Goal: Book appointment/travel/reservation

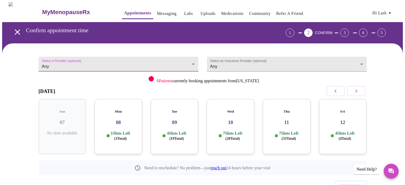
scroll to position [24, 0]
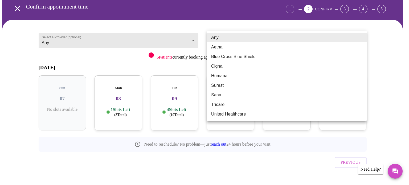
click at [235, 40] on body "MyMenopauseRx Appointments Messaging Labs Uploads Medications Community Refer a…" at bounding box center [204, 86] width 404 height 216
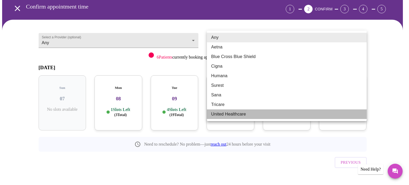
click at [229, 114] on li "United Healthcare" at bounding box center [287, 114] width 160 height 10
type input "United Healthcare"
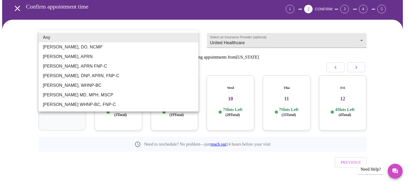
click at [191, 39] on body "MyMenopauseRx Appointments Messaging Labs Uploads Medications Community Refer a…" at bounding box center [204, 86] width 404 height 216
click at [272, 40] on div at bounding box center [204, 92] width 409 height 185
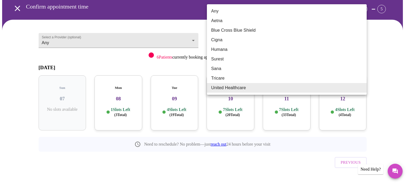
click at [360, 37] on body "MyMenopauseRx Appointments Messaging Labs Uploads Medications Community Refer a…" at bounding box center [204, 86] width 404 height 216
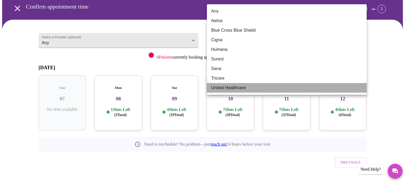
click at [222, 85] on li "United Healthcare" at bounding box center [287, 88] width 160 height 10
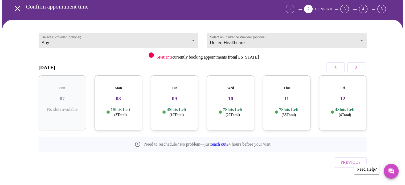
click at [177, 96] on h3 "09" at bounding box center [174, 99] width 39 height 6
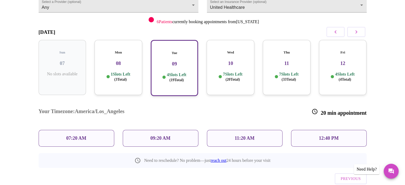
scroll to position [67, 0]
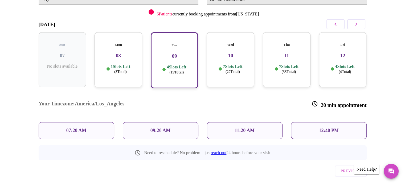
click at [220, 53] on h3 "10" at bounding box center [230, 56] width 39 height 6
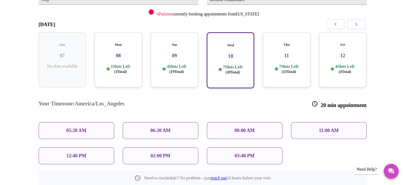
click at [171, 55] on div "Tue 09 4 Slots Left ( 19 Total)" at bounding box center [175, 59] width 48 height 55
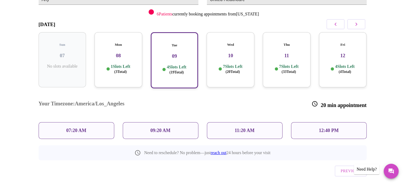
click at [229, 53] on h3 "10" at bounding box center [230, 56] width 39 height 6
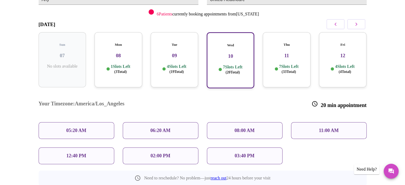
click at [67, 153] on p "12:40 PM" at bounding box center [76, 156] width 20 height 6
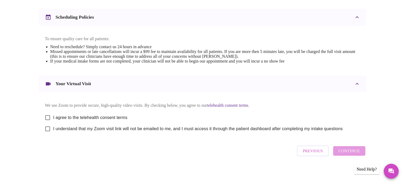
scroll to position [200, 0]
click at [47, 116] on input "I agree to the telehealth consent terms" at bounding box center [47, 117] width 11 height 11
checkbox input "true"
click at [48, 129] on input "I understand that my Zoom visit link will not be emailed to me, and I must acce…" at bounding box center [47, 128] width 11 height 11
checkbox input "true"
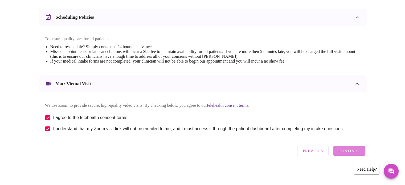
click at [353, 152] on span "Continue" at bounding box center [348, 150] width 21 height 7
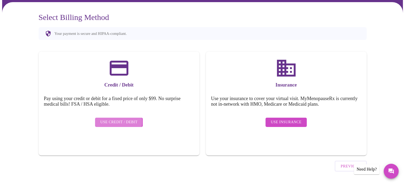
click at [117, 119] on span "Use Credit / Debit" at bounding box center [118, 122] width 37 height 7
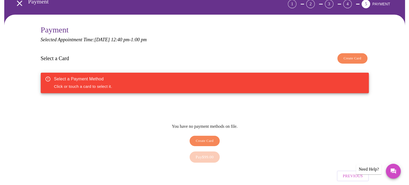
scroll to position [47, 0]
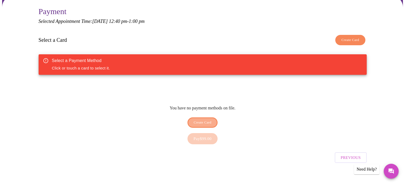
click at [203, 119] on span "Create Card" at bounding box center [202, 122] width 18 height 6
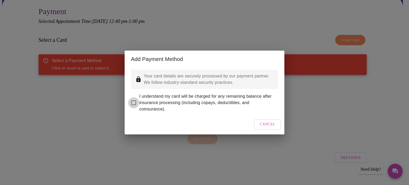
click at [134, 100] on input "I understand my card will be charged for any remaining balance after insurance …" at bounding box center [133, 102] width 11 height 11
checkbox input "true"
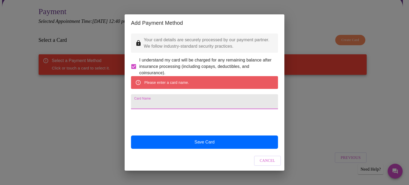
click at [140, 104] on input "Card Name" at bounding box center [204, 101] width 147 height 15
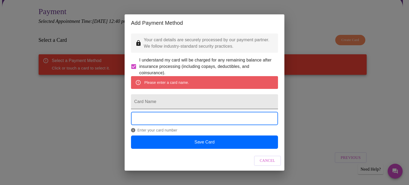
click at [140, 104] on input "Card Name" at bounding box center [204, 101] width 147 height 15
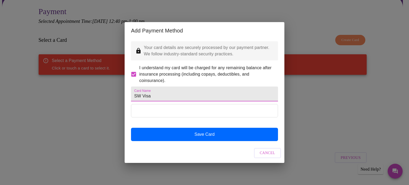
type input "SW Visa"
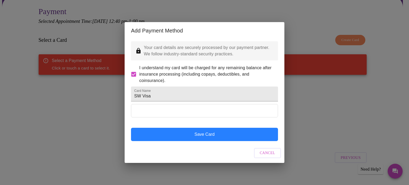
click at [202, 141] on button "Save Card" at bounding box center [204, 134] width 147 height 13
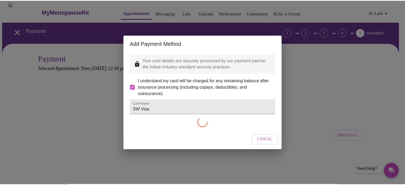
scroll to position [0, 0]
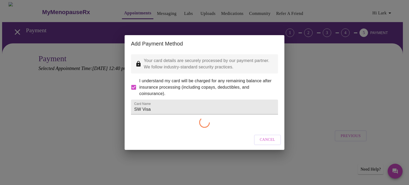
checkbox input "false"
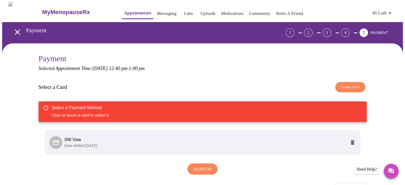
click at [78, 140] on span "SW Visa" at bounding box center [72, 139] width 16 height 5
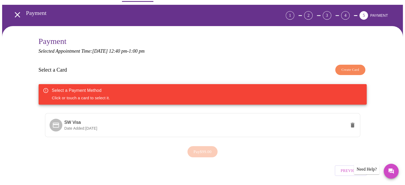
scroll to position [33, 0]
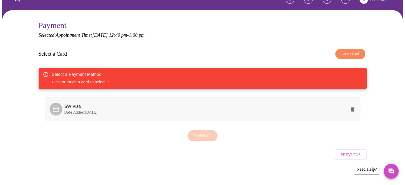
click at [53, 106] on icon at bounding box center [56, 108] width 6 height 5
click at [201, 134] on span "Pay $99.00" at bounding box center [202, 135] width 18 height 7
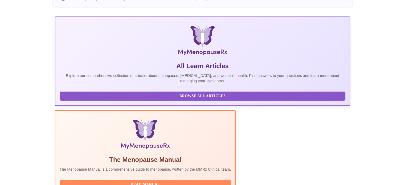
scroll to position [68, 0]
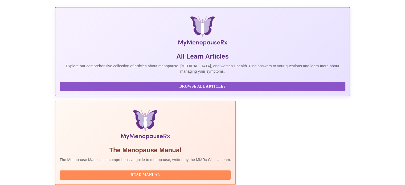
scroll to position [94, 0]
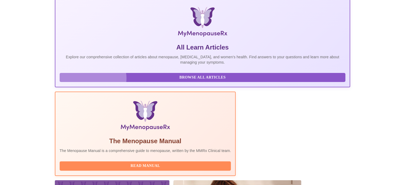
click at [93, 81] on span "Browse All Articles" at bounding box center [202, 77] width 275 height 7
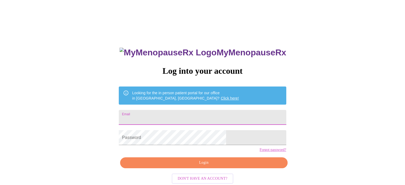
click at [169, 116] on input "Email" at bounding box center [202, 117] width 167 height 15
type input "[EMAIL_ADDRESS][DOMAIN_NAME]"
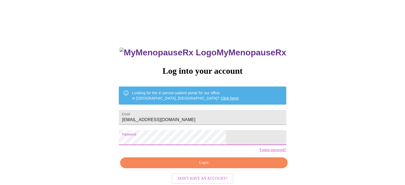
click at [205, 166] on span "Login" at bounding box center [203, 162] width 155 height 7
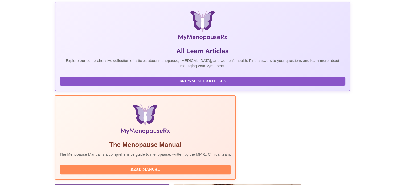
scroll to position [121, 0]
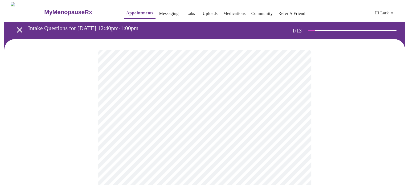
scroll to position [53, 0]
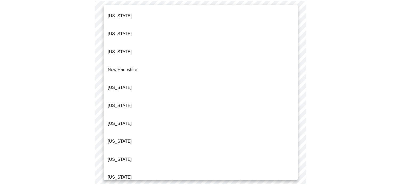
scroll to position [506, 0]
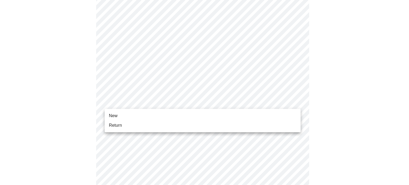
click at [112, 115] on span "New" at bounding box center [113, 116] width 9 height 6
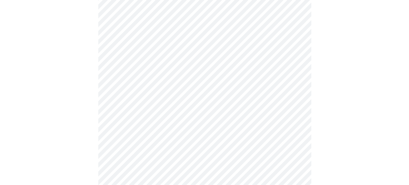
scroll to position [293, 0]
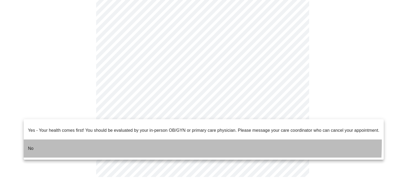
click at [30, 145] on p "No" at bounding box center [31, 148] width 6 height 6
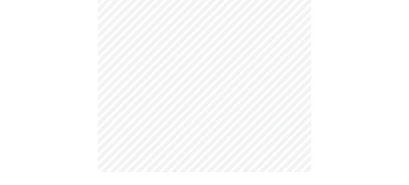
scroll to position [0, 0]
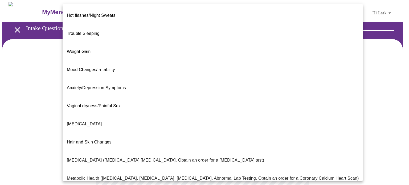
click at [295, 109] on body "MyMenopauseRx Appointments Messaging Labs Uploads Medications Community Refer a…" at bounding box center [204, 162] width 404 height 320
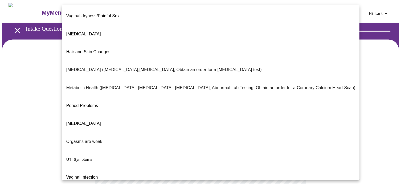
scroll to position [90, 0]
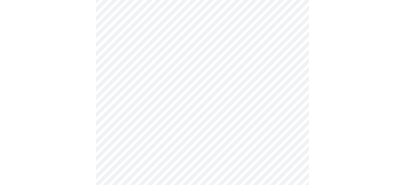
scroll to position [80, 0]
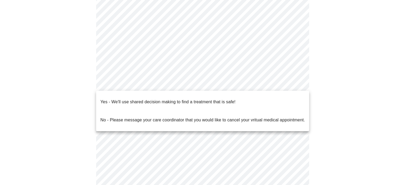
click at [294, 83] on body "MyMenopauseRx Appointments Messaging Labs Uploads Medications Community Refer a…" at bounding box center [204, 80] width 404 height 316
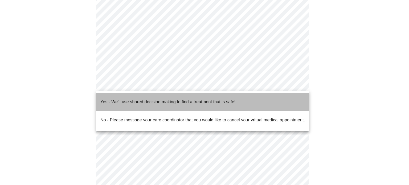
click at [120, 99] on p "Yes - We'll use shared decision making to find a treatment that is safe!" at bounding box center [167, 102] width 135 height 6
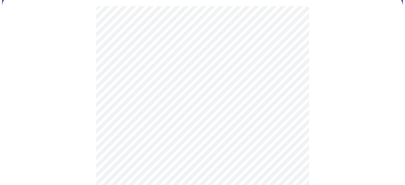
scroll to position [53, 0]
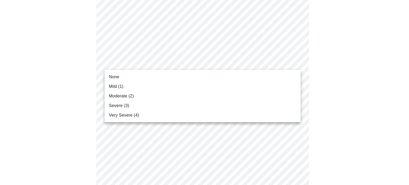
click at [112, 84] on span "Mild (1)" at bounding box center [116, 86] width 15 height 6
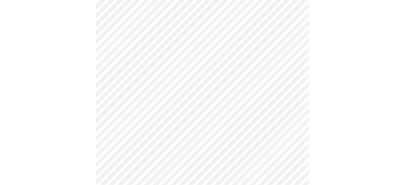
scroll to position [106, 0]
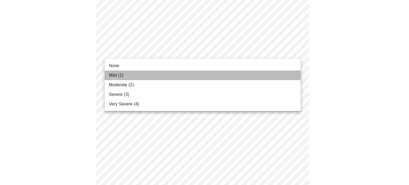
click at [120, 74] on span "Mild (1)" at bounding box center [116, 75] width 15 height 6
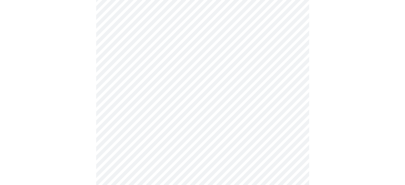
scroll to position [160, 0]
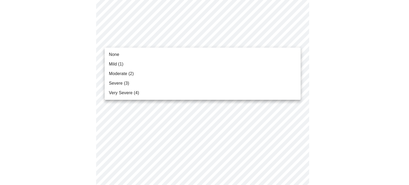
click at [146, 61] on li "Mild (1)" at bounding box center [203, 64] width 196 height 10
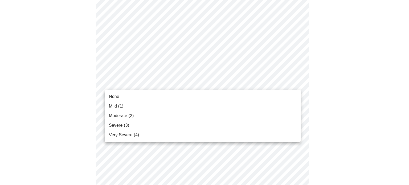
click at [180, 84] on body "MyMenopauseRx Appointments Messaging Labs Uploads Medications Community Refer a…" at bounding box center [204, 184] width 404 height 685
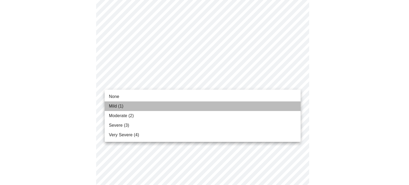
click at [119, 106] on span "Mild (1)" at bounding box center [116, 106] width 15 height 6
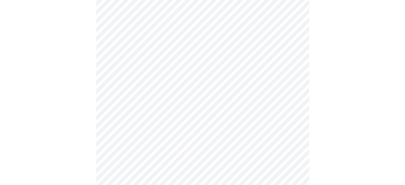
scroll to position [213, 0]
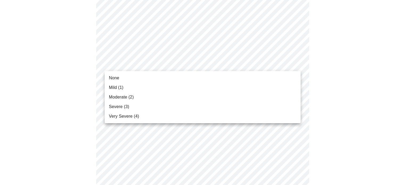
click at [159, 63] on body "MyMenopauseRx Appointments Messaging Labs Uploads Medications Community Refer a…" at bounding box center [204, 128] width 404 height 678
click at [125, 76] on li "None" at bounding box center [203, 78] width 196 height 10
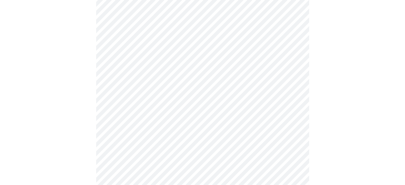
scroll to position [266, 0]
click at [163, 44] on body "MyMenopauseRx Appointments Messaging Labs Uploads Medications Community Refer a…" at bounding box center [202, 71] width 400 height 670
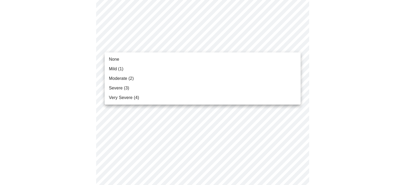
click at [118, 69] on span "Mild (1)" at bounding box center [116, 69] width 15 height 6
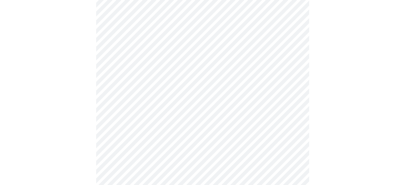
scroll to position [293, 0]
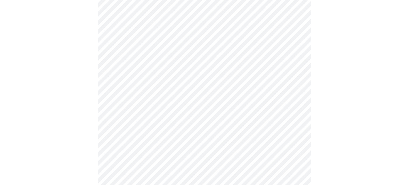
click at [200, 63] on body "MyMenopauseRx Appointments Messaging Labs Uploads Medications Community Refer a…" at bounding box center [204, 40] width 404 height 663
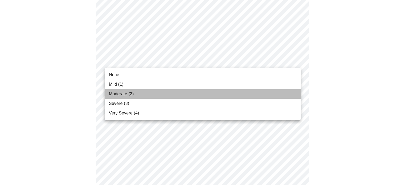
click at [140, 93] on li "Moderate (2)" at bounding box center [203, 94] width 196 height 10
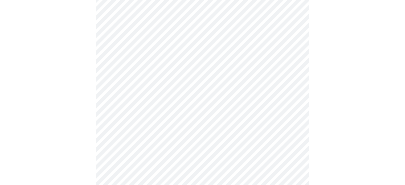
scroll to position [319, 0]
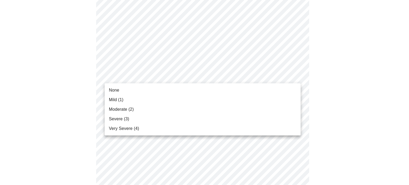
click at [131, 71] on body "MyMenopauseRx Appointments Messaging Labs Uploads Medications Community Refer a…" at bounding box center [204, 10] width 404 height 655
click at [111, 99] on span "Mild (1)" at bounding box center [116, 100] width 15 height 6
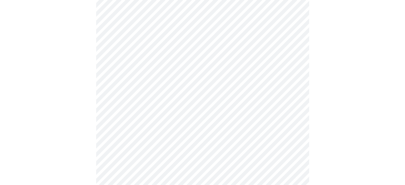
scroll to position [372, 0]
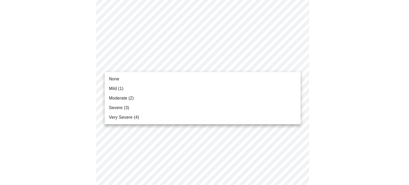
click at [123, 86] on span "Mild (1)" at bounding box center [116, 88] width 15 height 6
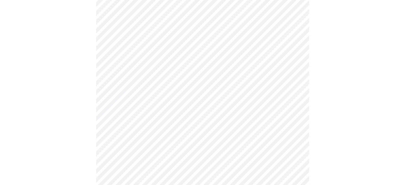
scroll to position [426, 0]
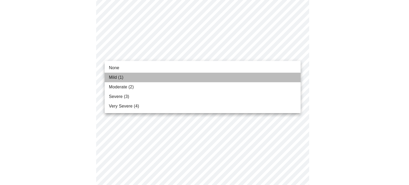
click at [109, 78] on span "Mild (1)" at bounding box center [116, 77] width 15 height 6
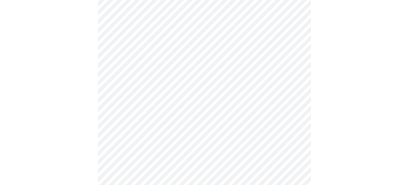
scroll to position [448, 0]
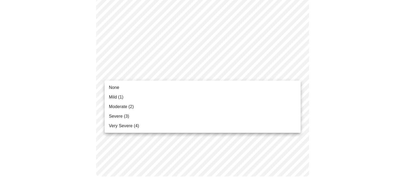
click at [118, 96] on span "Mild (1)" at bounding box center [116, 97] width 15 height 6
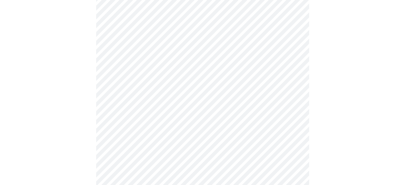
scroll to position [293, 0]
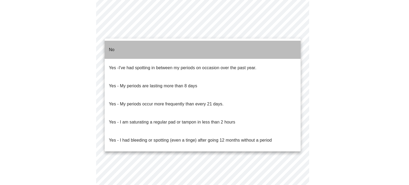
click at [113, 47] on p "No" at bounding box center [112, 50] width 6 height 6
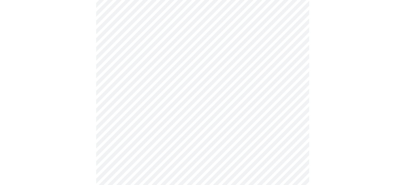
scroll to position [319, 0]
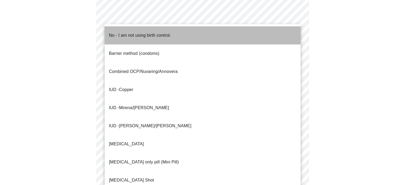
click at [195, 31] on li "No - I am not using birth control." at bounding box center [203, 35] width 196 height 18
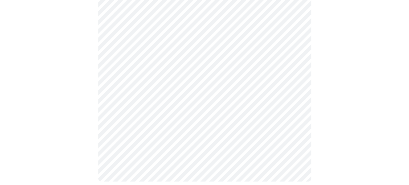
scroll to position [333, 0]
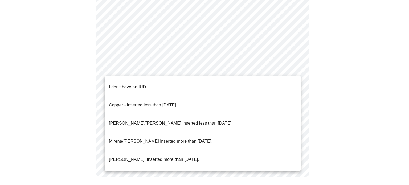
click at [111, 84] on p "I don't have an IUD." at bounding box center [128, 87] width 38 height 6
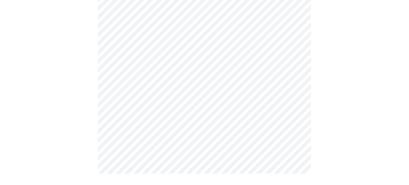
scroll to position [330, 0]
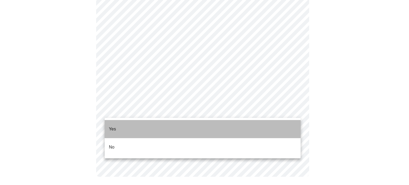
click at [115, 126] on p "Yes" at bounding box center [112, 129] width 7 height 6
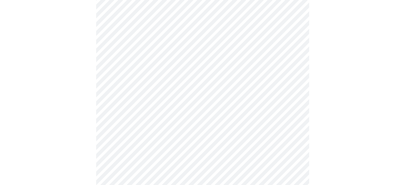
scroll to position [80, 0]
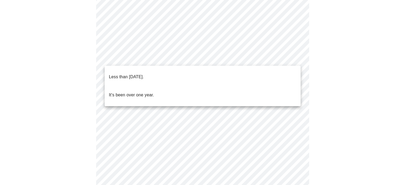
click at [136, 59] on body "MyMenopauseRx Appointments Messaging Labs Uploads Medications Community Refer a…" at bounding box center [204, 137] width 404 height 431
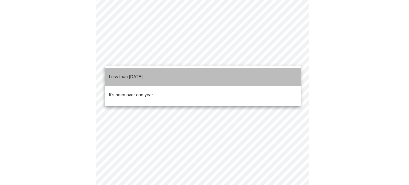
click at [127, 74] on p "Less than one year ago." at bounding box center [126, 77] width 35 height 6
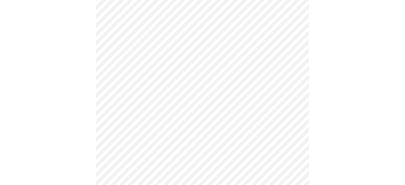
scroll to position [133, 0]
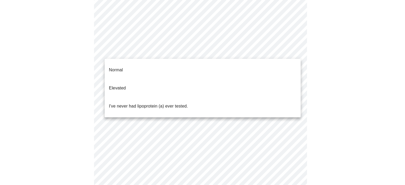
click at [135, 48] on body "MyMenopauseRx Appointments Messaging Labs Uploads Medications Community Refer a…" at bounding box center [202, 83] width 400 height 428
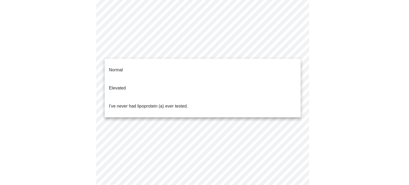
click at [85, 44] on div at bounding box center [204, 92] width 409 height 185
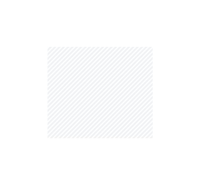
scroll to position [196, 0]
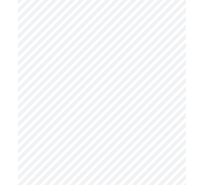
click at [171, 57] on body "MyMenopauseRx Appointments Messaging Labs Uploads Medications Community Refer a…" at bounding box center [102, 57] width 200 height 503
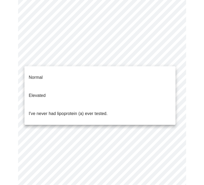
click at [61, 110] on p "I've never had lipoprotein (a) ever tested." at bounding box center [68, 113] width 79 height 6
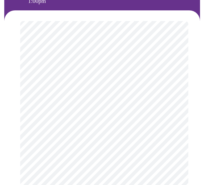
scroll to position [106, 0]
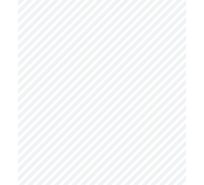
click at [55, 102] on body "MyMenopauseRx Appointments Messaging Labs Uploads Medications Community Refer a…" at bounding box center [102, 60] width 200 height 329
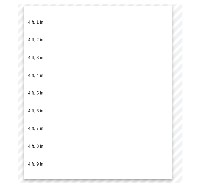
scroll to position [239, 0]
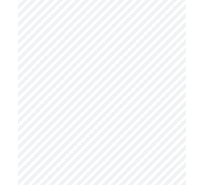
scroll to position [1490, 0]
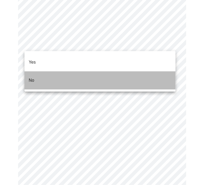
click at [79, 74] on li "No" at bounding box center [99, 80] width 151 height 18
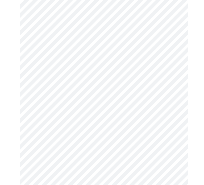
scroll to position [372, 0]
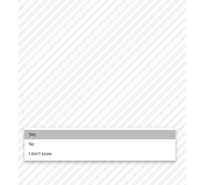
click at [81, 131] on li "Yes" at bounding box center [99, 135] width 151 height 10
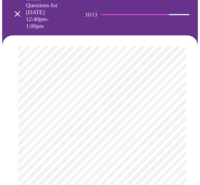
scroll to position [80, 0]
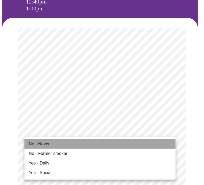
click at [30, 143] on span "No - Never" at bounding box center [39, 144] width 21 height 6
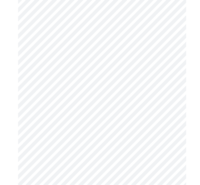
scroll to position [532, 0]
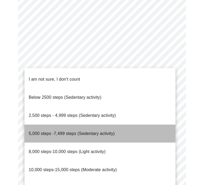
click at [40, 131] on span "5,000 steps -7,499 steps (Sedentary activity)" at bounding box center [72, 133] width 86 height 5
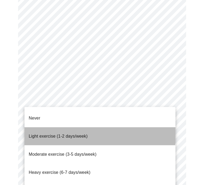
click at [81, 134] on span "Light exercise (1-2 days/week)" at bounding box center [58, 136] width 59 height 5
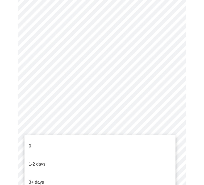
click at [68, 151] on ul "0 1-2 days 3+ days" at bounding box center [99, 164] width 151 height 59
click at [48, 156] on li "1-2 days" at bounding box center [99, 164] width 151 height 18
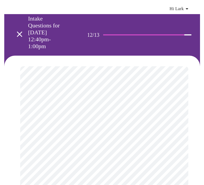
scroll to position [47, 0]
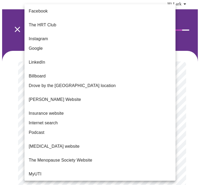
click at [171, 117] on body "MyMenopauseRx Appointments Messaging Labs Uploads Medications Community Refer a…" at bounding box center [102, 76] width 200 height 242
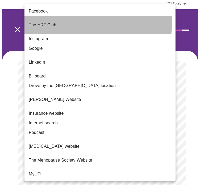
click at [36, 22] on p "The HRT Club" at bounding box center [42, 25] width 27 height 6
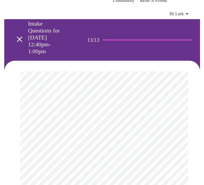
scroll to position [0, 0]
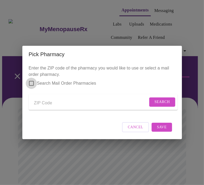
click at [32, 79] on input "Search Mail Order Pharmacies" at bounding box center [31, 83] width 11 height 11
checkbox input "true"
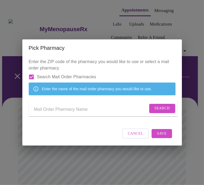
click at [49, 111] on input "Send a message to your care team" at bounding box center [91, 109] width 114 height 9
click at [41, 110] on input "Send a message to your care team" at bounding box center [91, 109] width 114 height 9
paste input "https://www.costplusdrugs.com/"
click at [163, 109] on span "Search" at bounding box center [162, 108] width 15 height 7
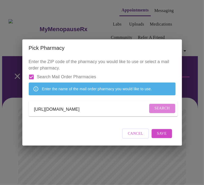
click at [165, 110] on span "Search" at bounding box center [162, 108] width 15 height 7
click at [105, 111] on input "https://www.costplusdrugs.com/" at bounding box center [95, 109] width 123 height 9
drag, startPoint x: 101, startPoint y: 110, endPoint x: 24, endPoint y: 111, distance: 76.9
click at [24, 111] on div "Enter the ZIP code of the pharmacy you would like to use or select a mail order…" at bounding box center [102, 100] width 160 height 89
click at [158, 107] on span "Search" at bounding box center [162, 108] width 15 height 7
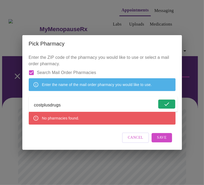
click at [66, 106] on input "costplusdrugs" at bounding box center [95, 105] width 123 height 9
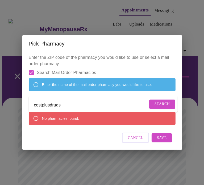
click at [101, 104] on input "costplusdrugs" at bounding box center [91, 105] width 114 height 9
drag, startPoint x: 85, startPoint y: 106, endPoint x: 22, endPoint y: 104, distance: 62.8
click at [22, 104] on div "Enter the ZIP code of the pharmacy you would like to use or select a mail order…" at bounding box center [102, 101] width 160 height 98
click at [160, 105] on span "Search" at bounding box center [162, 104] width 15 height 7
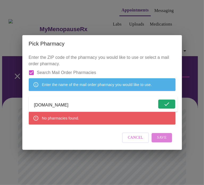
click at [161, 141] on span "Save" at bounding box center [162, 137] width 10 height 7
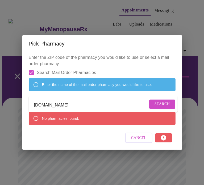
click at [160, 105] on span "Search" at bounding box center [162, 104] width 15 height 7
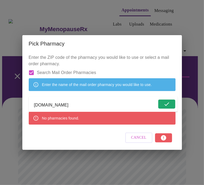
click at [75, 105] on input "thehrtclub.com" at bounding box center [95, 105] width 123 height 9
click at [68, 106] on input "thehrtclub.com" at bounding box center [95, 105] width 123 height 9
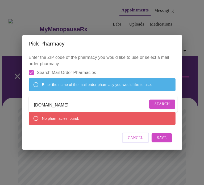
drag, startPoint x: 66, startPoint y: 109, endPoint x: 24, endPoint y: 108, distance: 42.0
click at [24, 108] on div "Enter the ZIP code of the pharmacy you would like to use or select a mail order…" at bounding box center [102, 101] width 160 height 98
type input "thehrtclub"
click at [155, 103] on span "Search" at bounding box center [162, 104] width 15 height 7
click at [163, 141] on span "Save" at bounding box center [162, 138] width 10 height 7
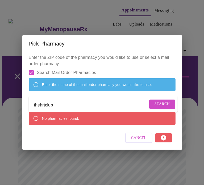
click at [163, 144] on div "Cancel" at bounding box center [102, 138] width 147 height 20
click at [32, 67] on input "Search Mail Order Pharmacies" at bounding box center [31, 72] width 11 height 11
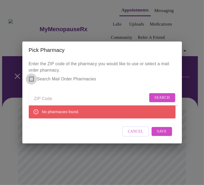
click at [31, 75] on input "Search Mail Order Pharmacies" at bounding box center [31, 78] width 11 height 11
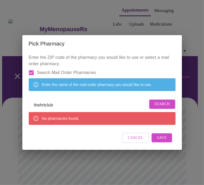
click at [60, 105] on input "thehrtclub" at bounding box center [91, 105] width 114 height 9
drag, startPoint x: 59, startPoint y: 107, endPoint x: 26, endPoint y: 107, distance: 32.5
click at [26, 107] on div "Enter the ZIP code of the pharmacy you would like to use or select a mail order…" at bounding box center [102, 101] width 160 height 98
click at [29, 67] on input "Search Mail Order Pharmacies" at bounding box center [31, 72] width 11 height 11
checkbox input "false"
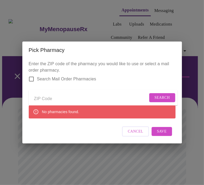
click at [57, 99] on input "Send a message to your care team" at bounding box center [91, 98] width 114 height 9
type input "98021"
click at [166, 96] on span "Search" at bounding box center [162, 97] width 15 height 7
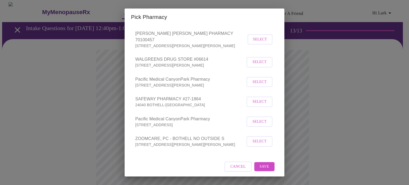
scroll to position [70, 0]
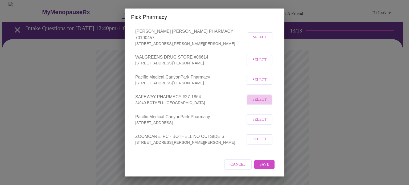
click at [253, 100] on span "Select" at bounding box center [259, 99] width 14 height 7
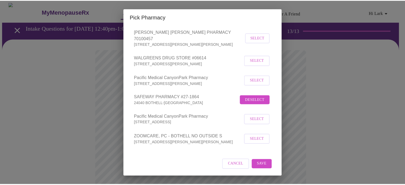
scroll to position [69, 0]
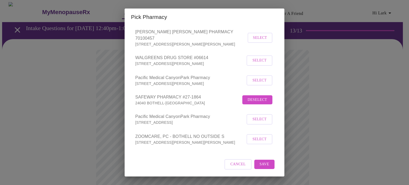
click at [263, 164] on span "Save" at bounding box center [264, 164] width 10 height 7
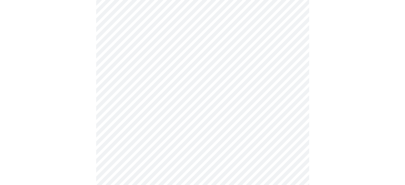
scroll to position [106, 0]
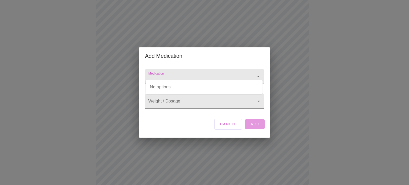
click at [171, 74] on input "Medication" at bounding box center [196, 79] width 99 height 10
click at [223, 127] on span "Cancel" at bounding box center [228, 124] width 16 height 7
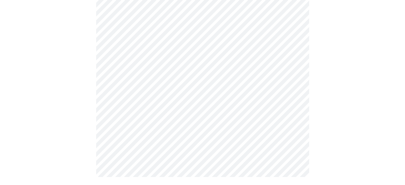
scroll to position [214, 0]
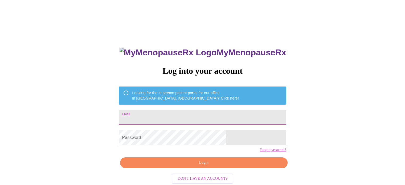
click at [161, 116] on input "Email" at bounding box center [202, 117] width 167 height 15
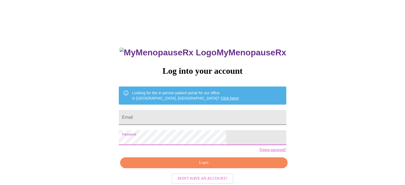
click at [177, 116] on input "Email" at bounding box center [202, 117] width 167 height 15
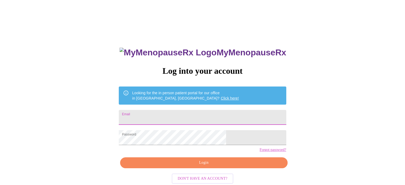
type input "sunlark6@gmail.com"
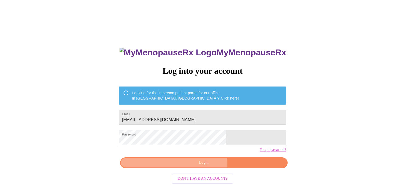
click at [202, 166] on span "Login" at bounding box center [203, 162] width 155 height 7
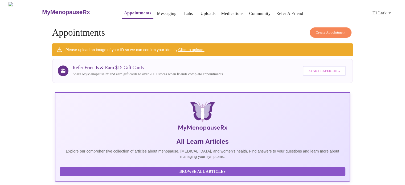
click at [157, 11] on link "Messaging" at bounding box center [166, 13] width 19 height 7
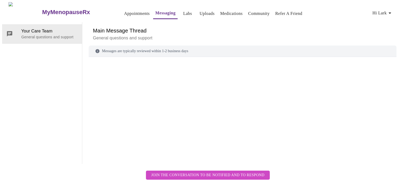
scroll to position [20, 0]
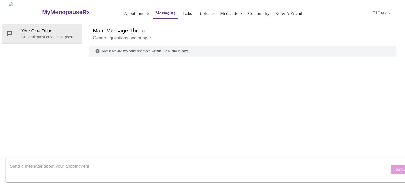
click at [53, 165] on textarea "Send a message about your appointment" at bounding box center [199, 169] width 379 height 17
click at [106, 161] on textarea "Hello! I am age 66 and seeking to transfer my HRT to a new provider" at bounding box center [199, 169] width 379 height 17
click at [170, 161] on textarea "Hello! I am age 66 and seeking to transfer my HRT support to a new provider" at bounding box center [199, 169] width 379 height 17
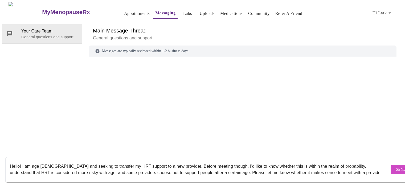
click at [20, 163] on textarea "Hello! I am age 66 and seeking to transfer my HRT support to a new provider. Be…" at bounding box center [199, 169] width 379 height 17
click at [22, 161] on textarea "Hello! I am age 66 and seeking to transfer my HRT support to a new provider. Be…" at bounding box center [199, 169] width 379 height 17
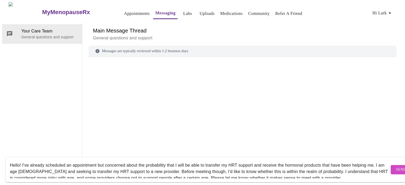
scroll to position [0, 0]
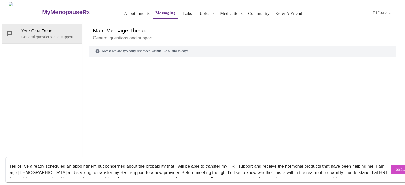
click at [154, 167] on textarea "Hello! I've already scheduled an appointment but concerned about the probabilit…" at bounding box center [199, 169] width 379 height 17
drag, startPoint x: 156, startPoint y: 167, endPoint x: 317, endPoint y: 166, distance: 161.2
click at [317, 166] on textarea "Hello! I've already scheduled an appointment but concerned about the probabilit…" at bounding box center [199, 169] width 379 height 17
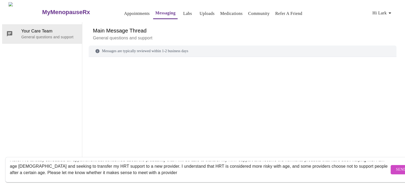
click at [183, 168] on textarea "Hello! I've already scheduled an appointment but concerned about the probabilit…" at bounding box center [199, 169] width 379 height 17
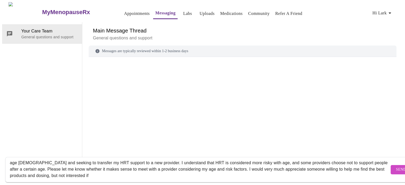
scroll to position [0, 0]
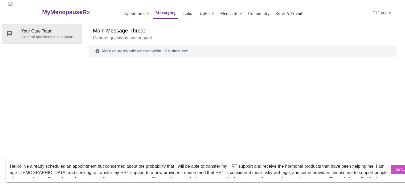
click at [179, 161] on textarea "Hello! I've already scheduled an appointment but concerned about the probabilit…" at bounding box center [199, 169] width 379 height 17
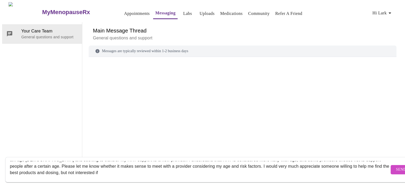
click at [128, 168] on textarea "Hello! I've already scheduled an appointment but concerned about the probabilit…" at bounding box center [199, 169] width 379 height 17
type textarea "Hello! I've already scheduled an appointment but concerned about the probabilit…"
click at [396, 166] on span "Send" at bounding box center [401, 169] width 10 height 7
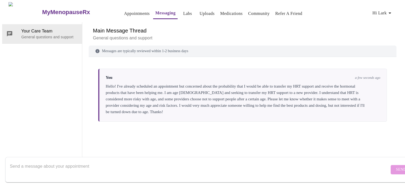
click at [226, 88] on div "Hello! I've already scheduled an appointment but concerned about the probabilit…" at bounding box center [243, 99] width 274 height 32
click at [183, 11] on link "Labs" at bounding box center [187, 13] width 9 height 7
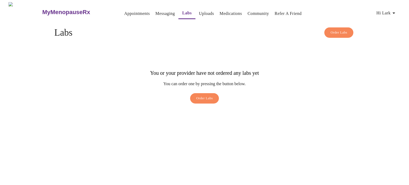
click at [206, 95] on span "Order Labs" at bounding box center [204, 98] width 17 height 6
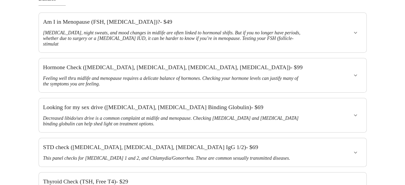
scroll to position [80, 0]
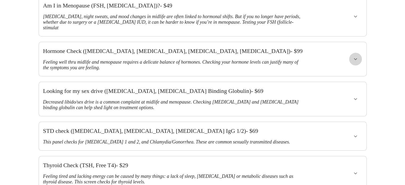
click at [350, 53] on button "show more" at bounding box center [355, 59] width 13 height 13
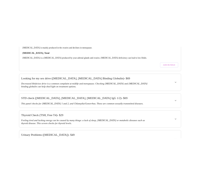
scroll to position [0, 0]
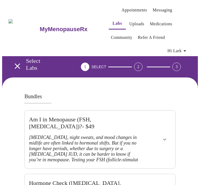
click at [150, 21] on link "Medications" at bounding box center [161, 23] width 22 height 7
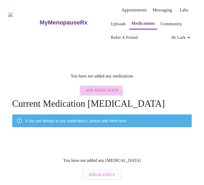
click at [98, 87] on span "Add Medication" at bounding box center [101, 90] width 33 height 7
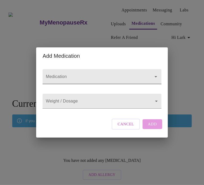
click at [150, 75] on div at bounding box center [152, 76] width 14 height 7
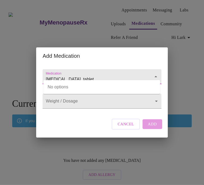
type input "Estradiol, tablet"
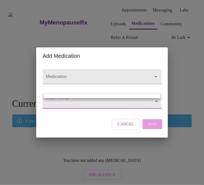
click at [74, 101] on body "MyMenopauseRx Appointments Messaging Labs Uploads Medications Community Refer a…" at bounding box center [102, 92] width 200 height 180
click at [102, 93] on div at bounding box center [102, 92] width 204 height 185
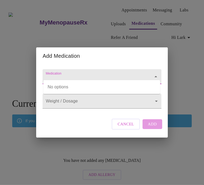
click at [124, 74] on input "Medication" at bounding box center [94, 79] width 99 height 10
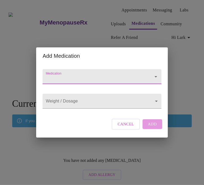
click at [124, 74] on input "Medication" at bounding box center [94, 79] width 99 height 10
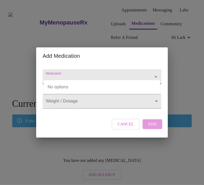
click at [123, 74] on input "Medication" at bounding box center [94, 79] width 99 height 10
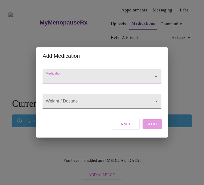
click at [130, 127] on span "Cancel" at bounding box center [126, 124] width 16 height 7
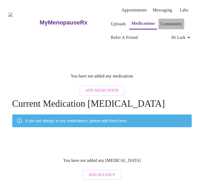
click at [165, 23] on link "Community" at bounding box center [172, 23] width 22 height 7
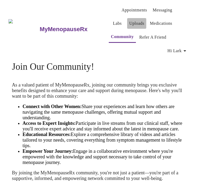
click at [129, 21] on link "Uploads" at bounding box center [136, 23] width 15 height 7
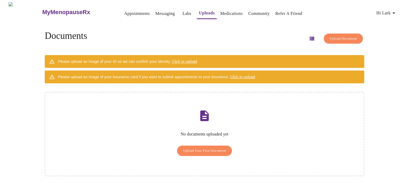
click at [45, 10] on h3 "MyMenopauseRx" at bounding box center [66, 12] width 48 height 7
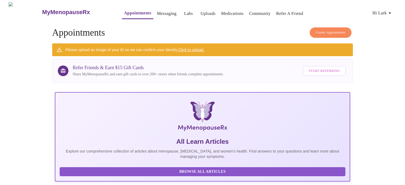
drag, startPoint x: 136, startPoint y: 0, endPoint x: 388, endPoint y: 12, distance: 252.5
click at [388, 12] on span "Hi Lark" at bounding box center [382, 12] width 20 height 7
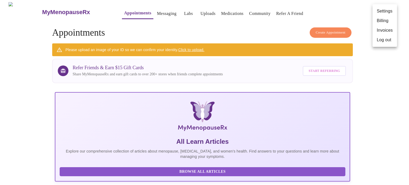
click at [387, 78] on div at bounding box center [204, 92] width 409 height 185
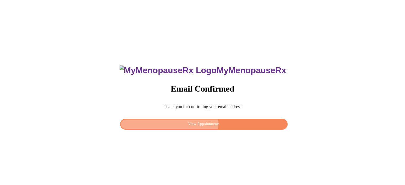
click at [191, 121] on span "View Appointments" at bounding box center [203, 124] width 155 height 7
